Goal: Information Seeking & Learning: Learn about a topic

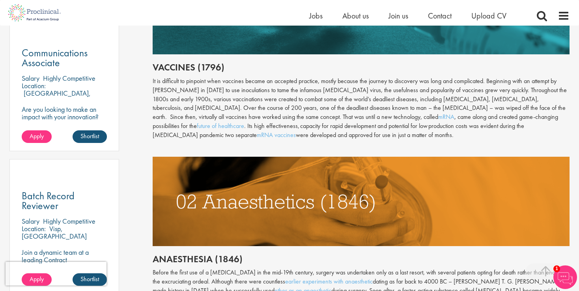
scroll to position [473, 0]
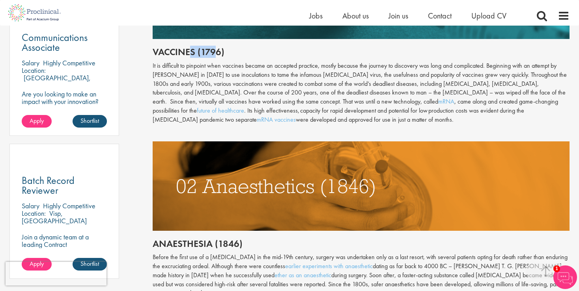
drag, startPoint x: 190, startPoint y: 52, endPoint x: 251, endPoint y: 54, distance: 60.8
click at [216, 48] on h2 "Vaccines (1796)" at bounding box center [361, 52] width 417 height 10
drag, startPoint x: 251, startPoint y: 54, endPoint x: 220, endPoint y: 51, distance: 31.0
click at [216, 50] on h2 "Vaccines (1796)" at bounding box center [361, 52] width 417 height 10
click at [237, 96] on div "It is difficult to pinpoint when vaccines became an accepted practice, mostly b…" at bounding box center [361, 93] width 417 height 63
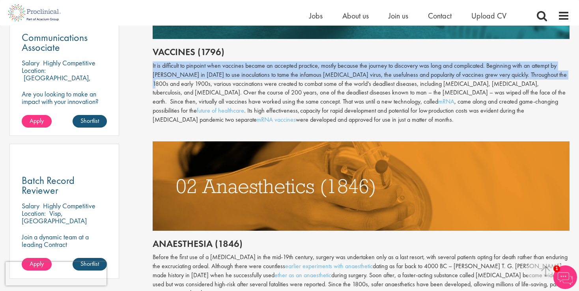
drag, startPoint x: 151, startPoint y: 65, endPoint x: 567, endPoint y: 75, distance: 416.1
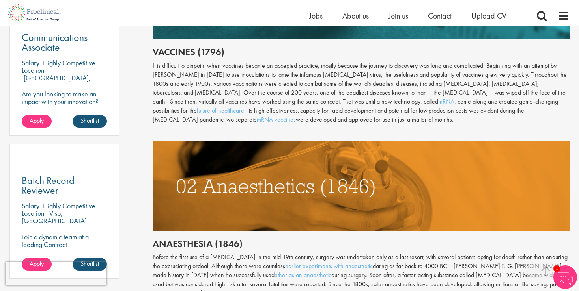
click at [429, 106] on div "It is difficult to pinpoint when vaccines became an accepted practice, mostly b…" at bounding box center [361, 93] width 417 height 63
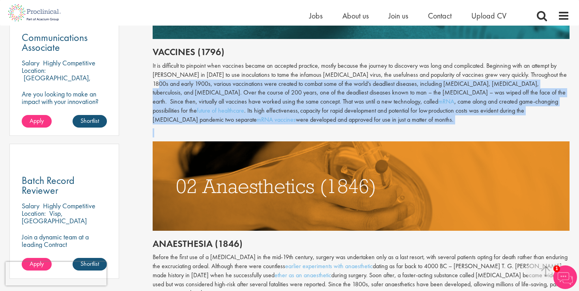
drag, startPoint x: 152, startPoint y: 84, endPoint x: 261, endPoint y: 131, distance: 119.2
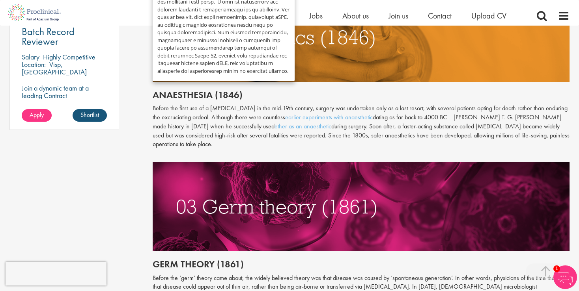
scroll to position [631, 0]
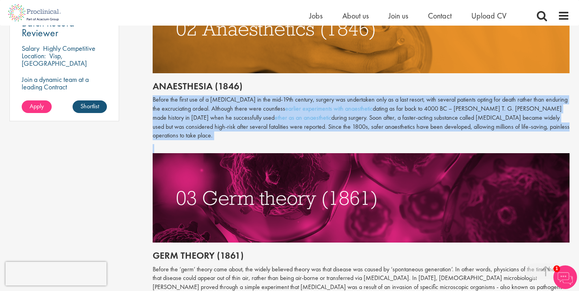
drag, startPoint x: 149, startPoint y: 96, endPoint x: 564, endPoint y: 131, distance: 415.9
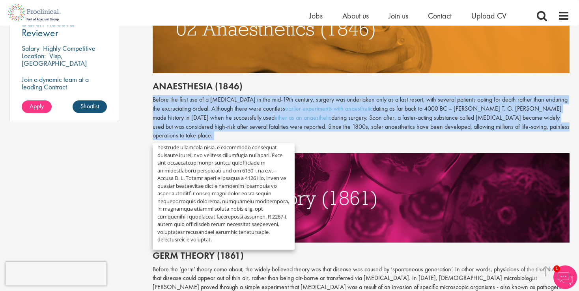
scroll to position [41, 0]
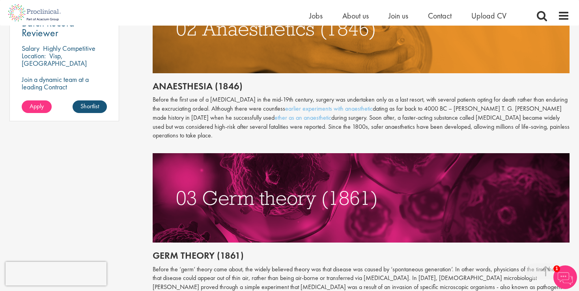
click at [328, 251] on h2 "Germ theory (1861)" at bounding box center [361, 256] width 417 height 10
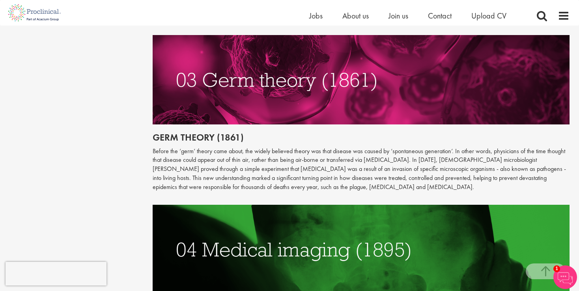
scroll to position [789, 0]
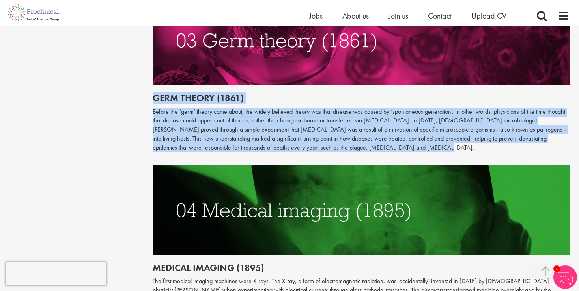
drag, startPoint x: 157, startPoint y: 90, endPoint x: 321, endPoint y: 142, distance: 172.8
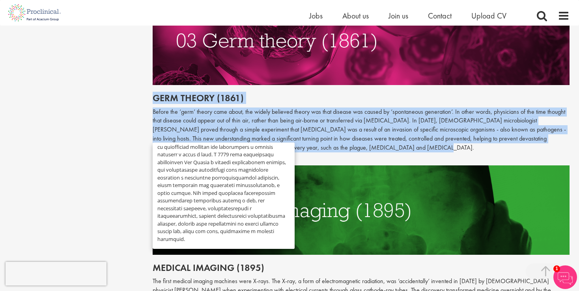
scroll to position [65, 0]
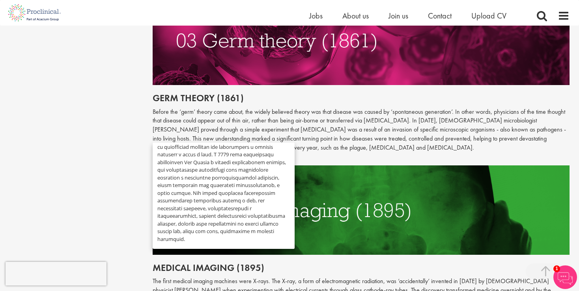
click at [371, 135] on p "Before the ‘germ’ theory came about, the widely believed theory was that diseas…" at bounding box center [361, 130] width 417 height 45
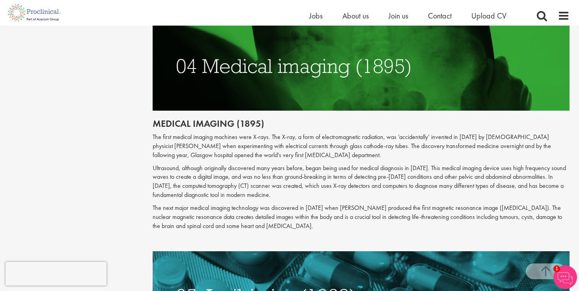
scroll to position [946, 0]
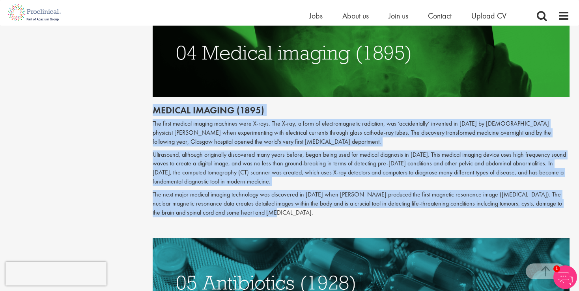
drag, startPoint x: 172, startPoint y: 103, endPoint x: 314, endPoint y: 205, distance: 174.9
click at [314, 205] on div "The top 10 medical advances in history Author: Peter Hogg Posting date: 21/06/2…" at bounding box center [361, 249] width 429 height 2214
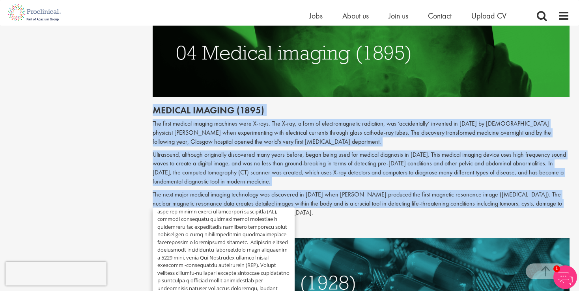
scroll to position [180, 0]
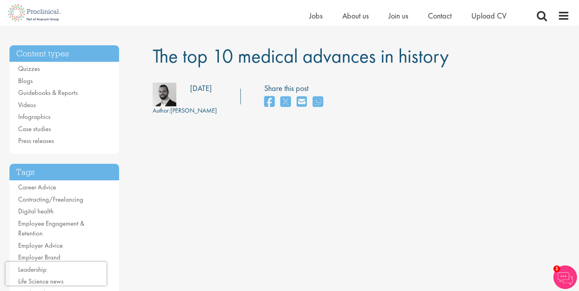
scroll to position [118, 0]
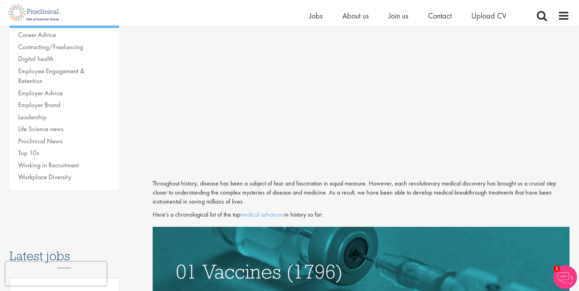
scroll to position [118, 0]
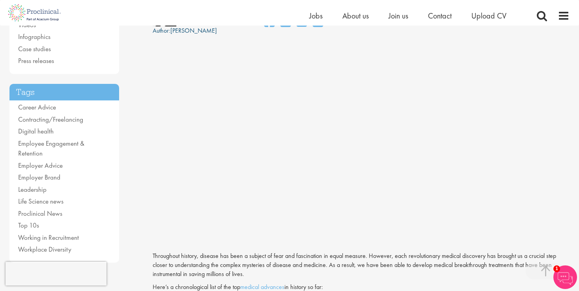
scroll to position [118, 0]
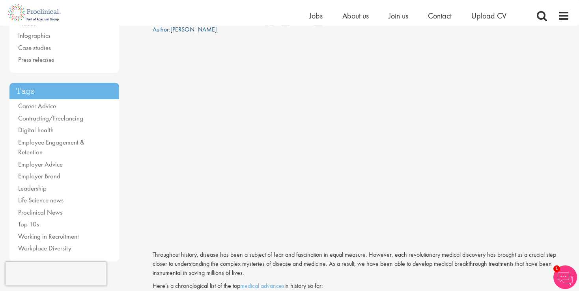
scroll to position [118, 0]
